Goal: Task Accomplishment & Management: Complete application form

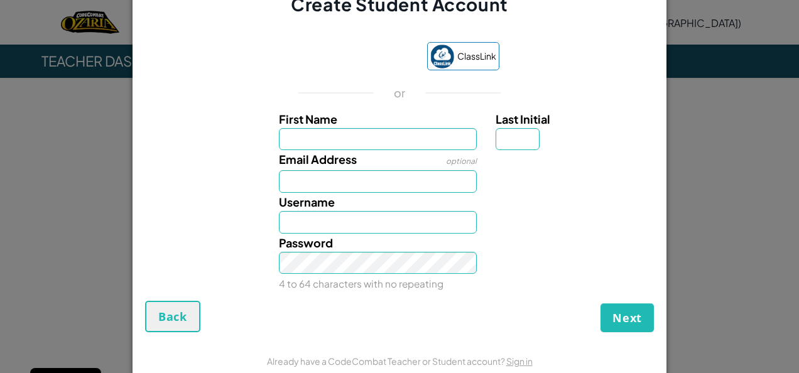
click at [241, 198] on div "Username" at bounding box center [399, 213] width 521 height 41
click at [344, 138] on input "First Name" at bounding box center [378, 139] width 198 height 23
type input "dfgdf"
type input "Dfgdf"
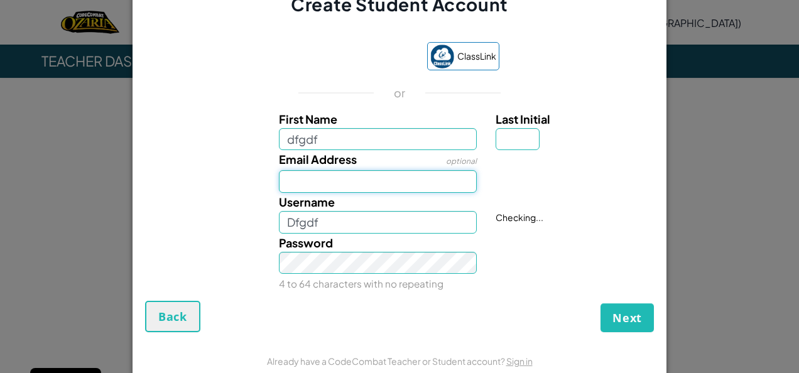
click at [347, 183] on input "Email Address" at bounding box center [378, 181] width 198 height 23
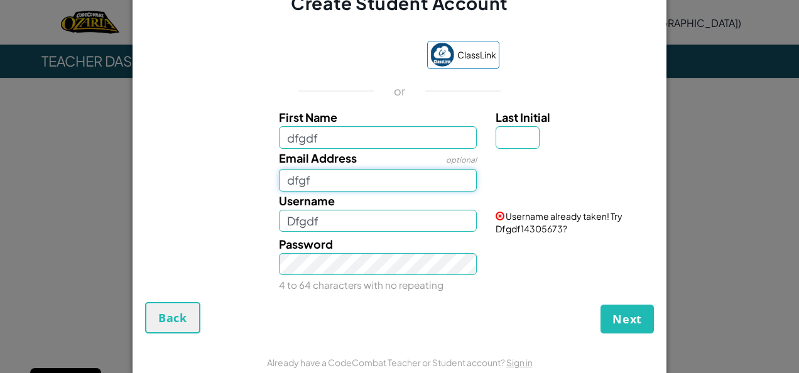
type input "dfgf"
click at [506, 140] on input "Last Initial" at bounding box center [518, 137] width 44 height 23
type input "g"
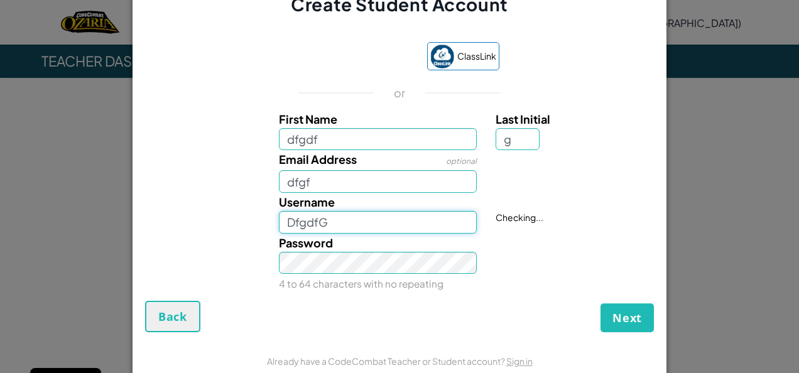
click at [388, 220] on input "DfgdfG" at bounding box center [378, 222] width 198 height 23
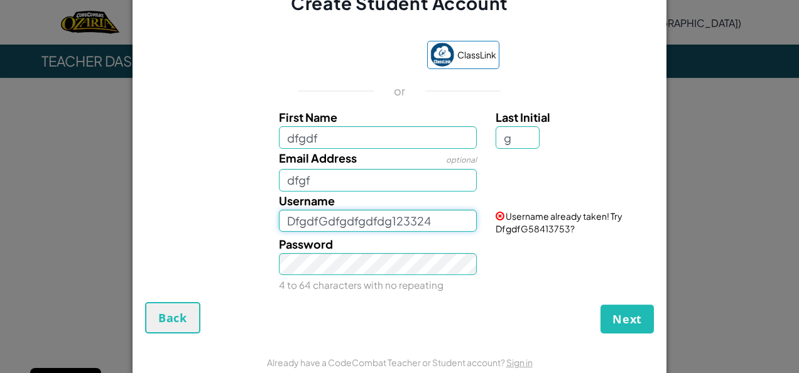
type input "DfgdfGdfgdfgdfdg123324"
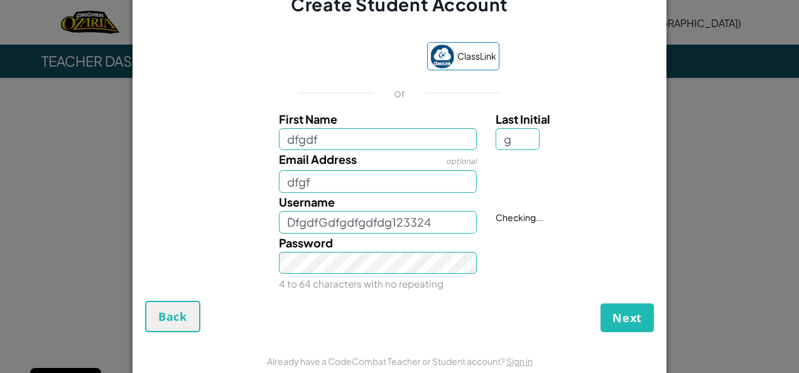
drag, startPoint x: 497, startPoint y: 258, endPoint x: 475, endPoint y: 258, distance: 22.0
click at [475, 258] on div "Password 4 to 64 characters with no repeating" at bounding box center [399, 264] width 521 height 60
click at [621, 315] on span "Next" at bounding box center [627, 317] width 30 height 15
click at [627, 319] on span "Next" at bounding box center [627, 317] width 30 height 15
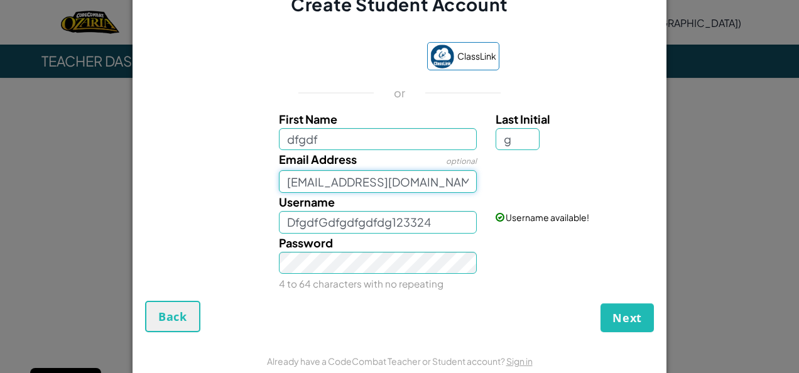
type input "[EMAIL_ADDRESS][DOMAIN_NAME]"
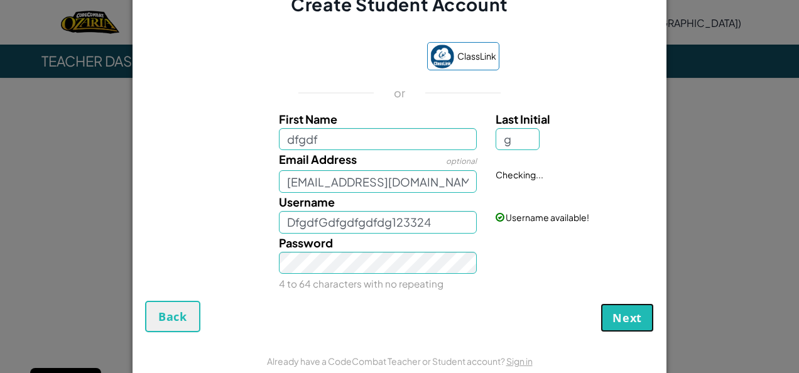
click at [632, 321] on span "Next" at bounding box center [627, 317] width 30 height 15
